Goal: Navigation & Orientation: Find specific page/section

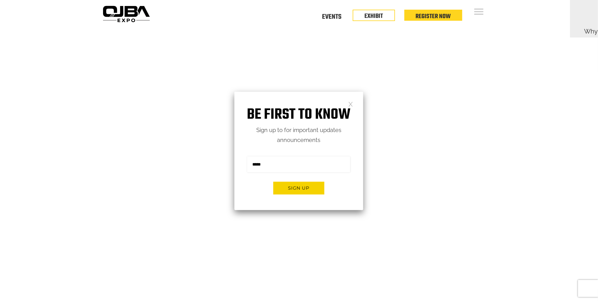
click at [336, 11] on div "Floor Plan Floor Plan Events Floor Plan EXHIBIT Register Now" at bounding box center [325, 14] width 346 height 28
click at [333, 15] on link "Events" at bounding box center [331, 16] width 19 height 2
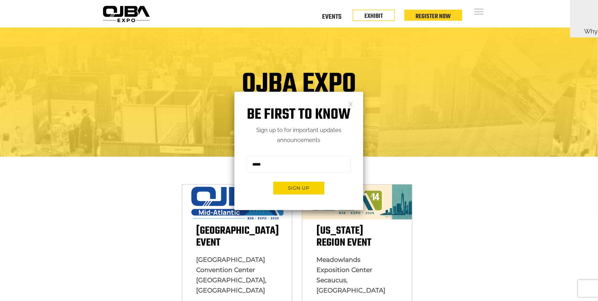
click at [354, 104] on div "Be first to know Sign up to for important updates announcements Sign me up for …" at bounding box center [299, 151] width 129 height 118
click at [353, 104] on div "Be first to know Sign up to for important updates announcements Sign me up for …" at bounding box center [299, 151] width 129 height 118
click at [348, 101] on div "Be first to know Sign up to for important updates announcements Sign me up for …" at bounding box center [299, 151] width 129 height 118
click at [351, 103] on link at bounding box center [351, 103] width 5 height 5
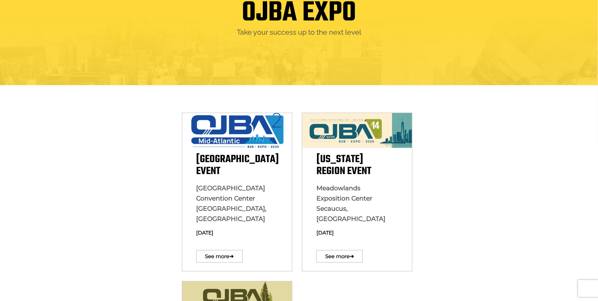
scroll to position [126, 0]
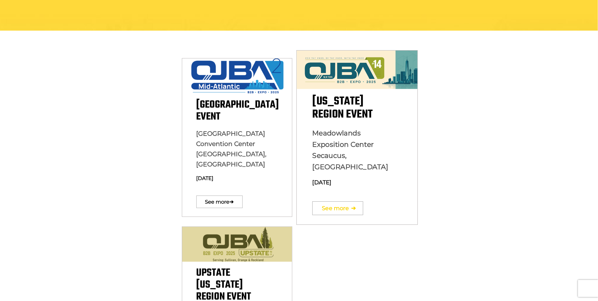
click at [338, 201] on link "See more ➔" at bounding box center [338, 208] width 51 height 14
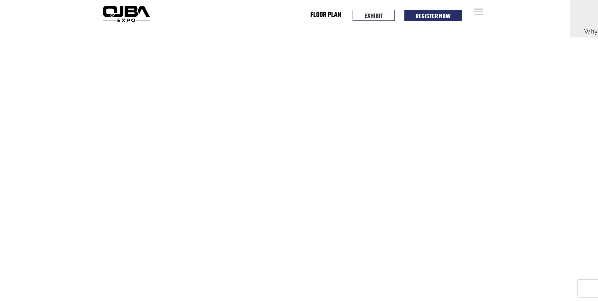
click at [331, 17] on link "Floor Plan" at bounding box center [326, 16] width 31 height 2
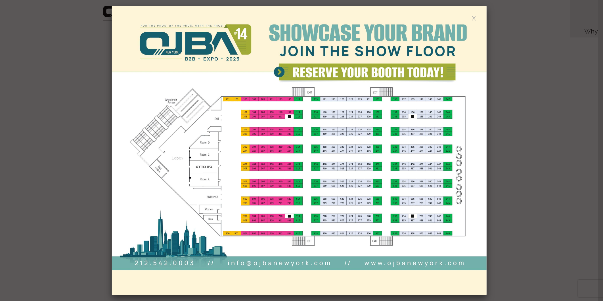
click at [472, 18] on link at bounding box center [474, 17] width 5 height 5
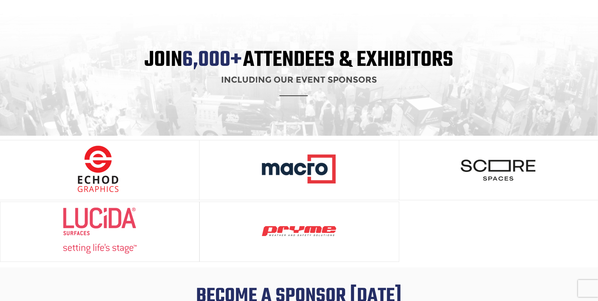
scroll to position [631, 0]
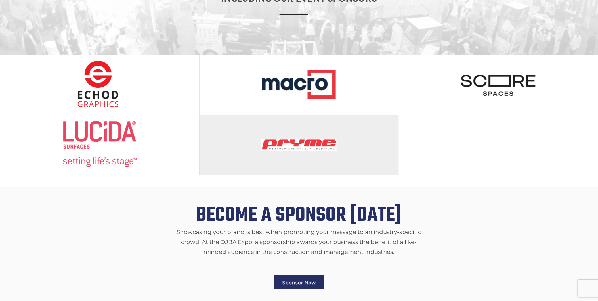
click at [313, 148] on img at bounding box center [300, 144] width 76 height 47
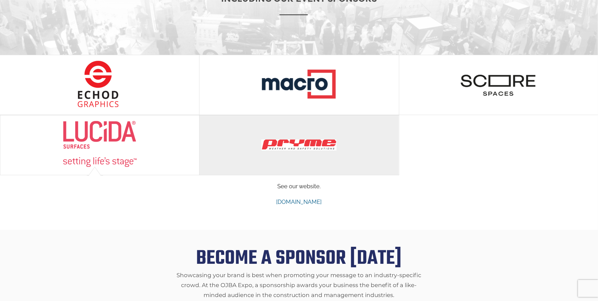
click at [307, 137] on img at bounding box center [300, 144] width 76 height 47
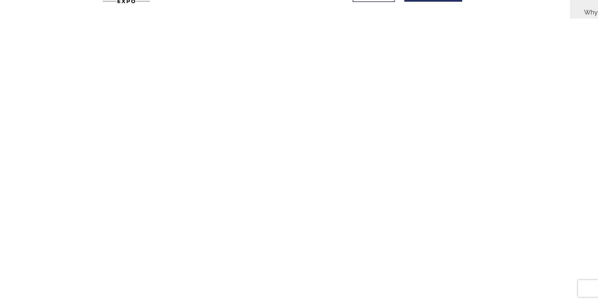
scroll to position [0, 0]
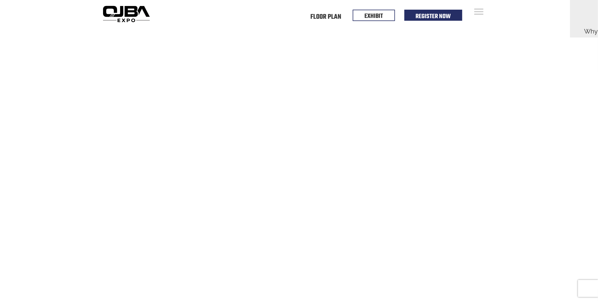
click at [546, 16] on div "Open Menu Floor Plan Floor Plan Events Floor Plan EXHIBIT Register Now Floor Pl…" at bounding box center [299, 14] width 598 height 28
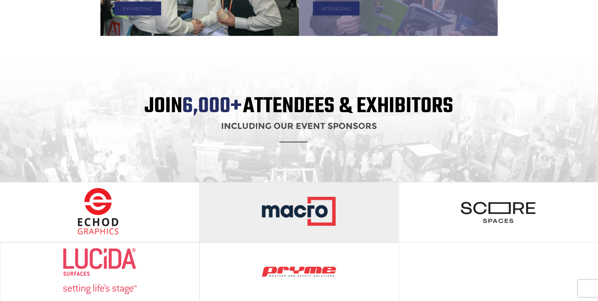
scroll to position [574, 0]
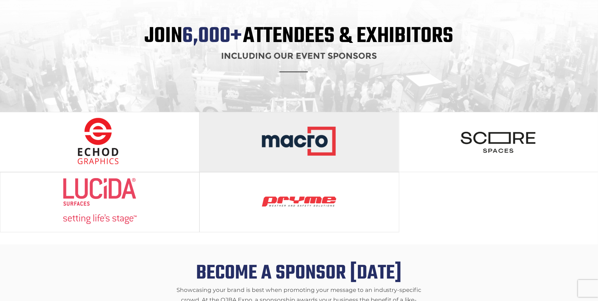
click at [326, 141] on img at bounding box center [300, 141] width 76 height 47
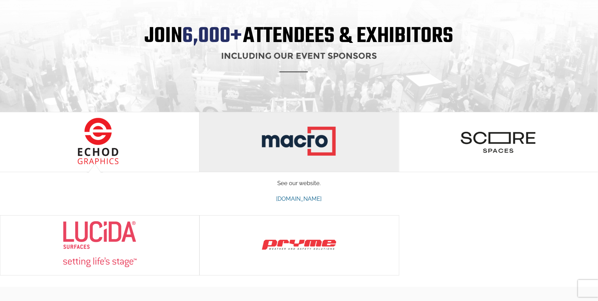
click at [326, 141] on img at bounding box center [300, 141] width 76 height 47
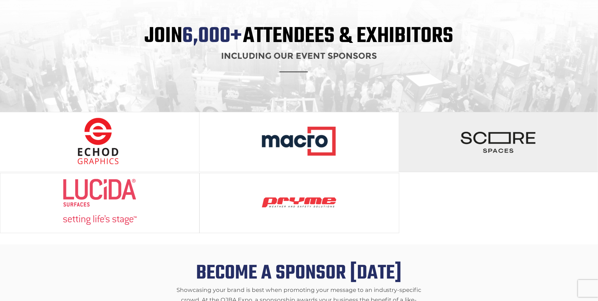
click at [473, 141] on img at bounding box center [499, 141] width 76 height 47
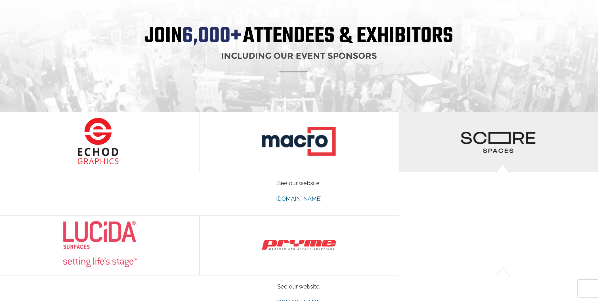
click at [473, 141] on img at bounding box center [499, 141] width 76 height 47
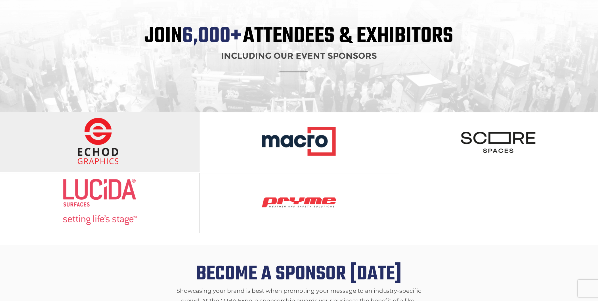
click at [103, 138] on img at bounding box center [100, 141] width 76 height 47
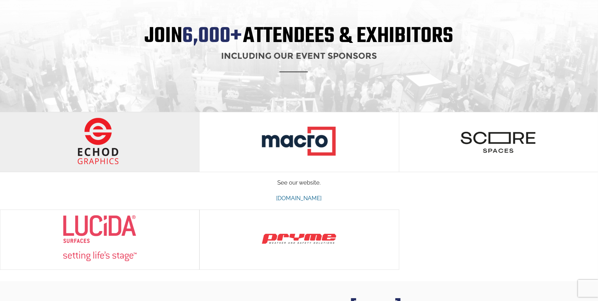
click at [103, 138] on img at bounding box center [100, 141] width 76 height 47
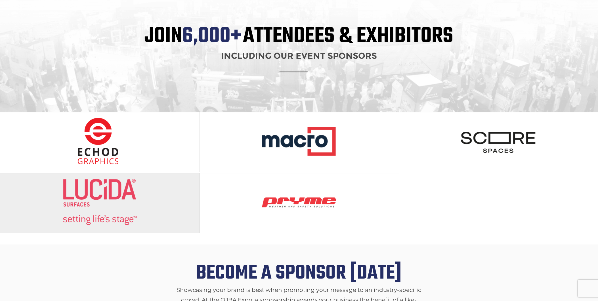
click at [127, 189] on img at bounding box center [100, 202] width 76 height 47
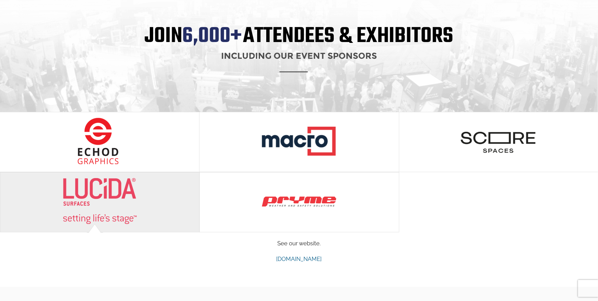
click at [108, 188] on img at bounding box center [100, 201] width 76 height 47
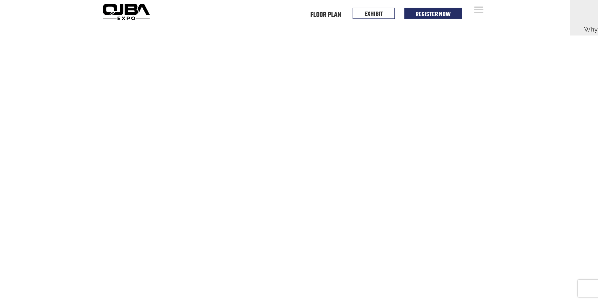
scroll to position [0, 0]
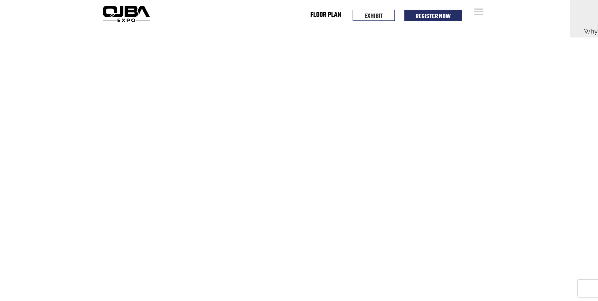
click at [334, 17] on link "Floor Plan" at bounding box center [326, 16] width 31 height 2
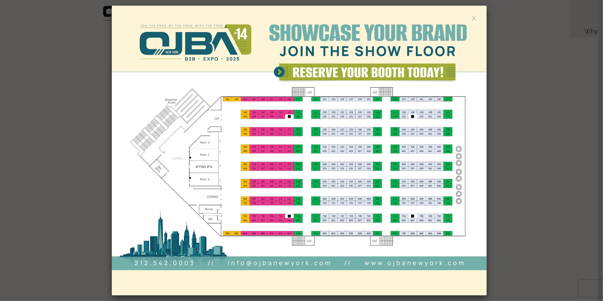
click at [475, 16] on link at bounding box center [474, 17] width 5 height 5
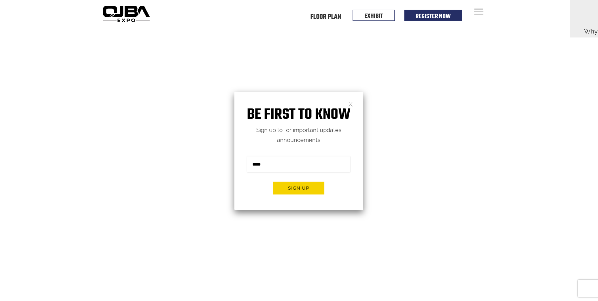
click at [349, 104] on link at bounding box center [351, 103] width 5 height 5
